Goal: Entertainment & Leisure: Consume media (video, audio)

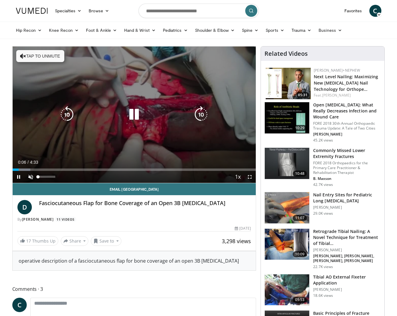
click at [27, 176] on span "Video Player" at bounding box center [31, 177] width 12 height 12
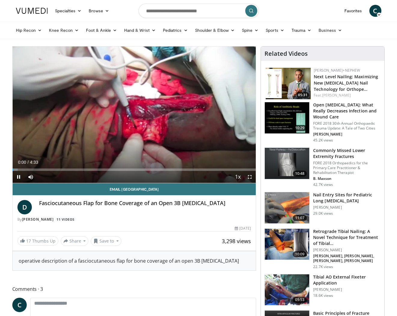
click at [17, 177] on span "Video Player" at bounding box center [19, 177] width 12 height 12
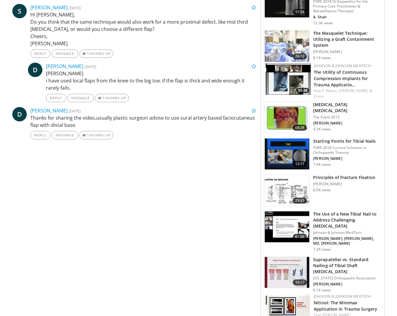
scroll to position [322, 0]
